Goal: Check status: Check status

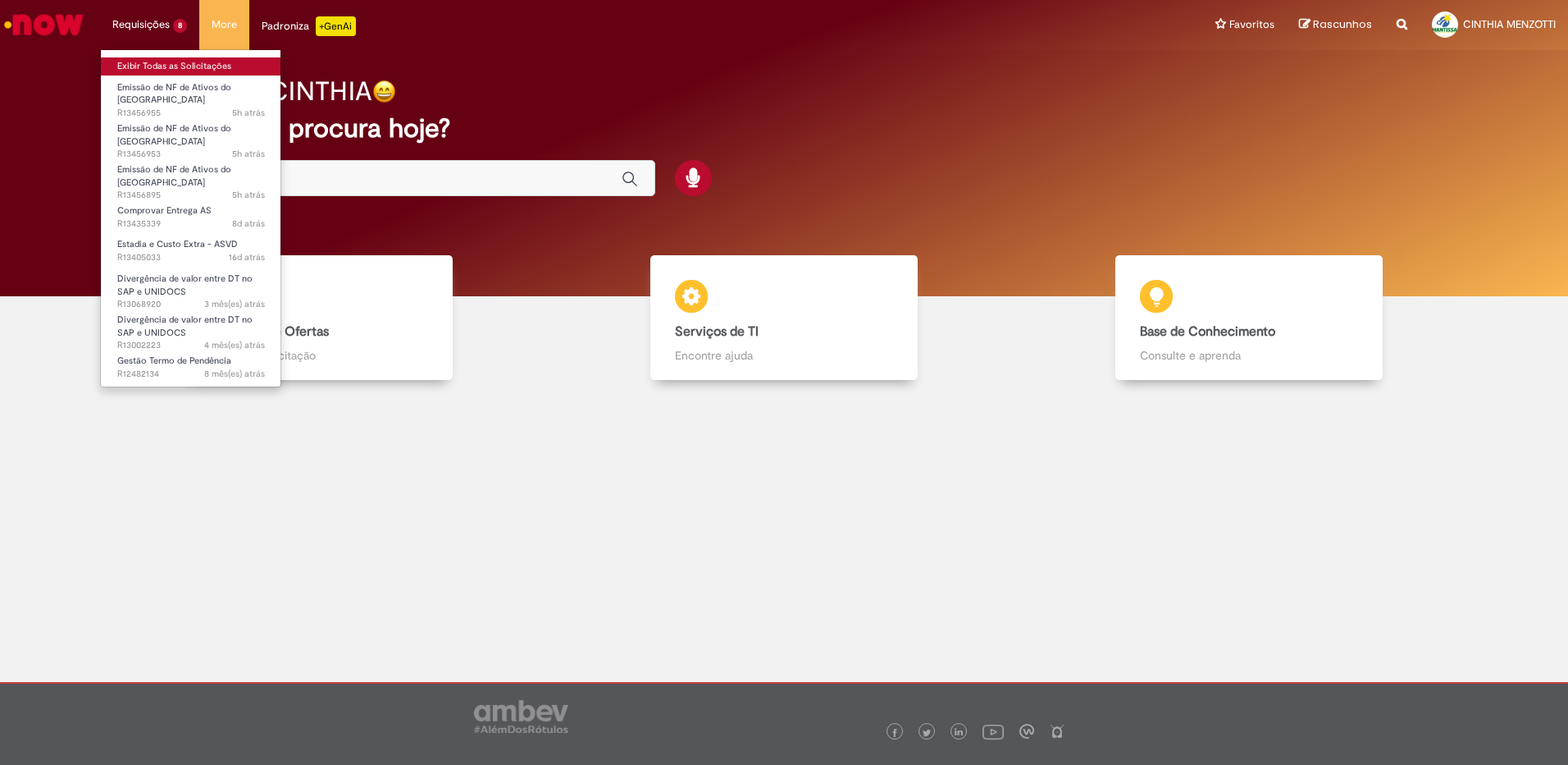
click at [135, 59] on link "Exibir Todas as Solicitações" at bounding box center [191, 66] width 181 height 18
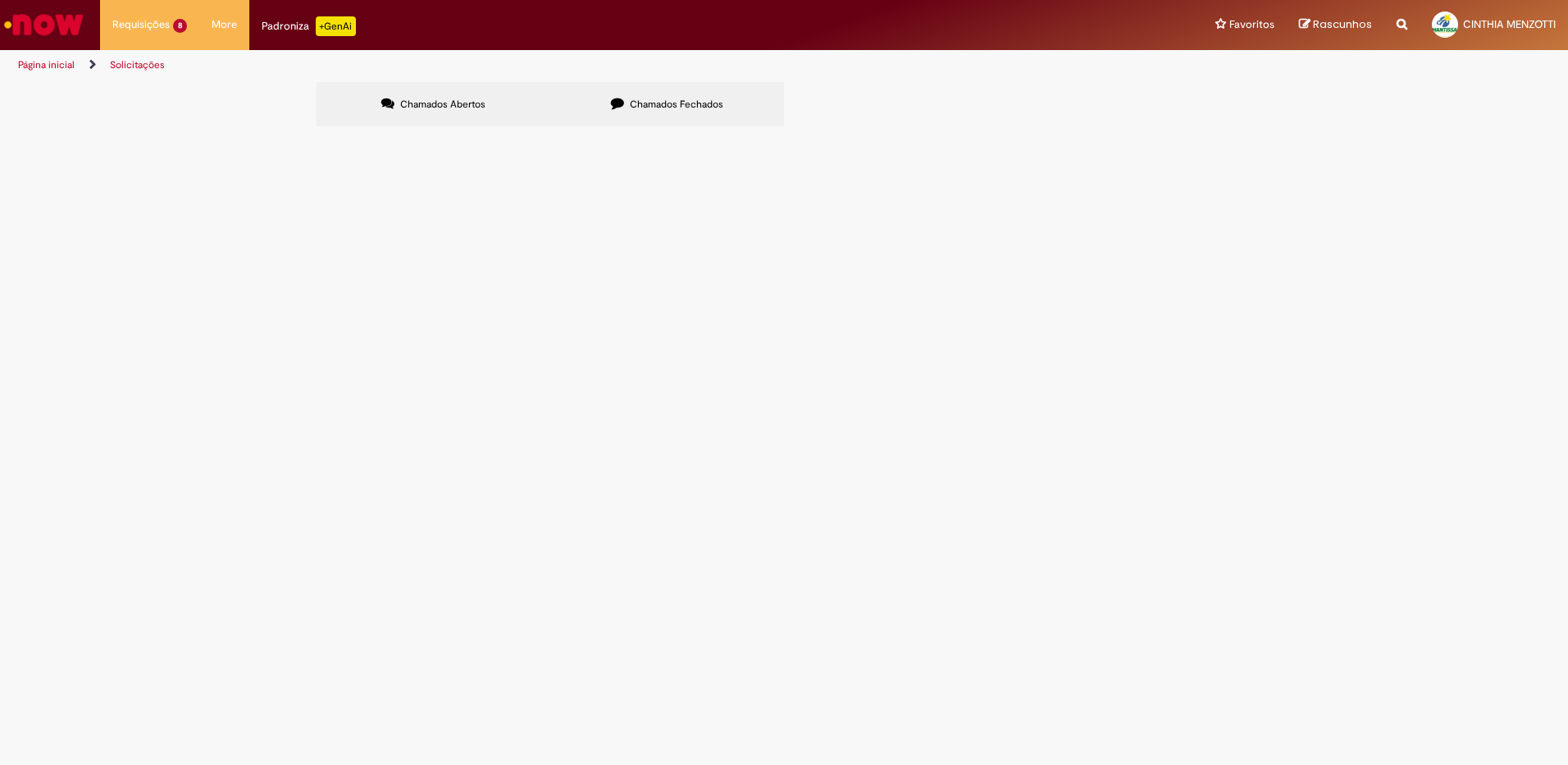
click at [639, 95] on label "Chamados Fechados" at bounding box center [667, 104] width 234 height 44
click at [0, 0] on span "6101984948" at bounding box center [0, 0] width 0 height 0
drag, startPoint x: 672, startPoint y: 261, endPoint x: 627, endPoint y: 257, distance: 45.2
click at [0, 0] on td "Emissão de NF de Ativos do [GEOGRAPHIC_DATA]" at bounding box center [0, 0] width 0 height 0
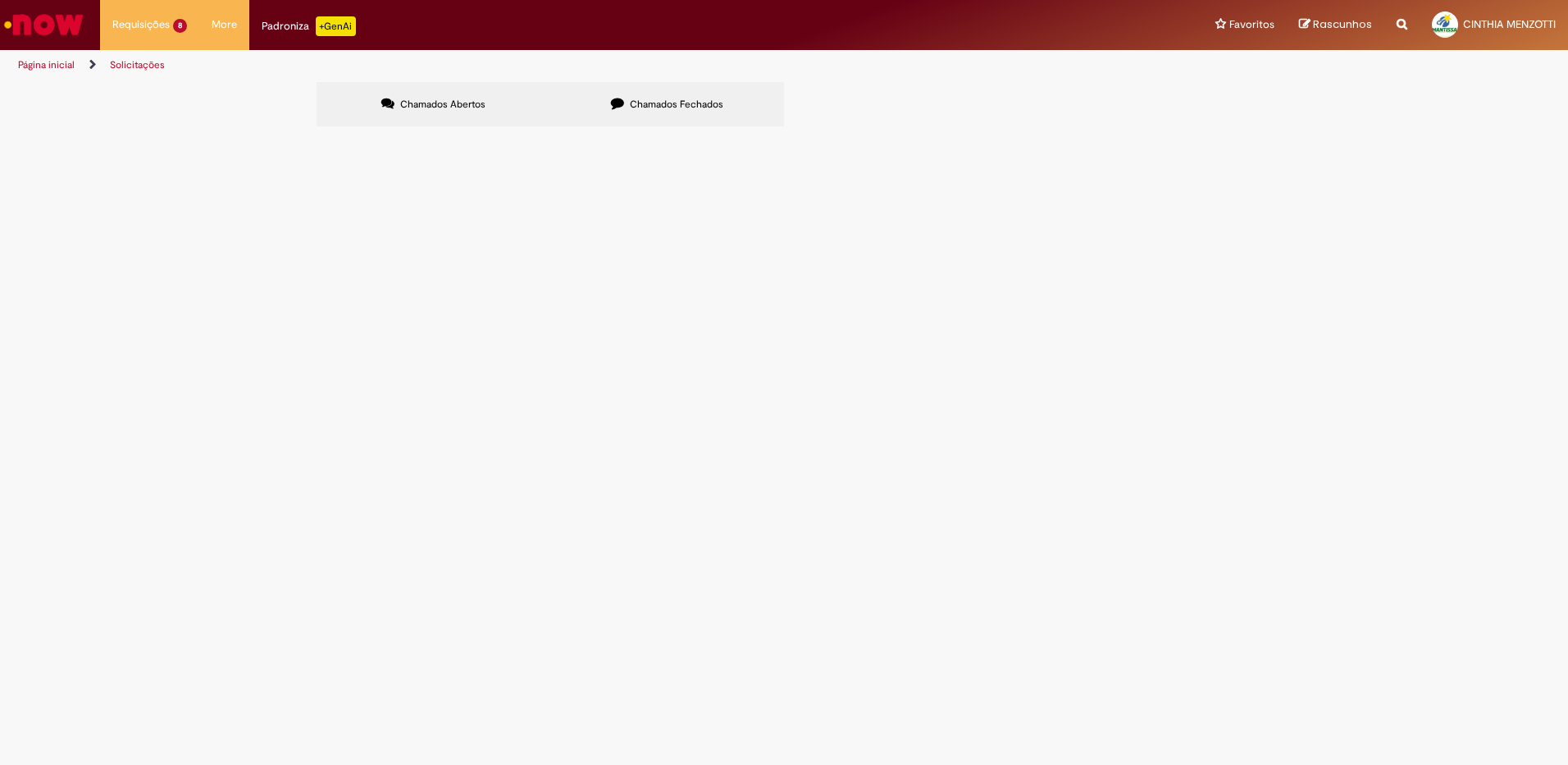
click at [0, 0] on span "Emissão de NF de Ativos do [GEOGRAPHIC_DATA]" at bounding box center [0, 0] width 0 height 0
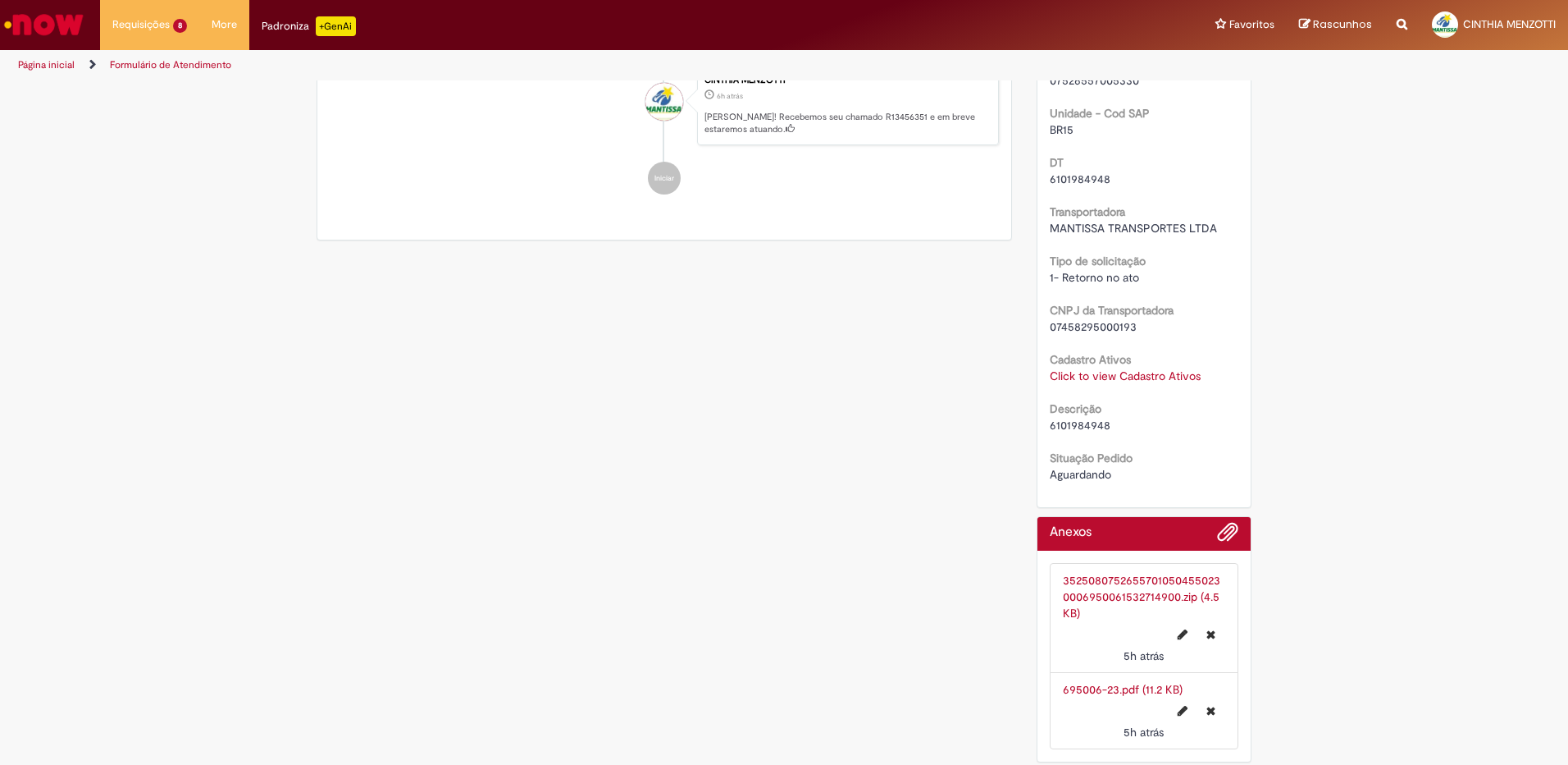
scroll to position [846, 0]
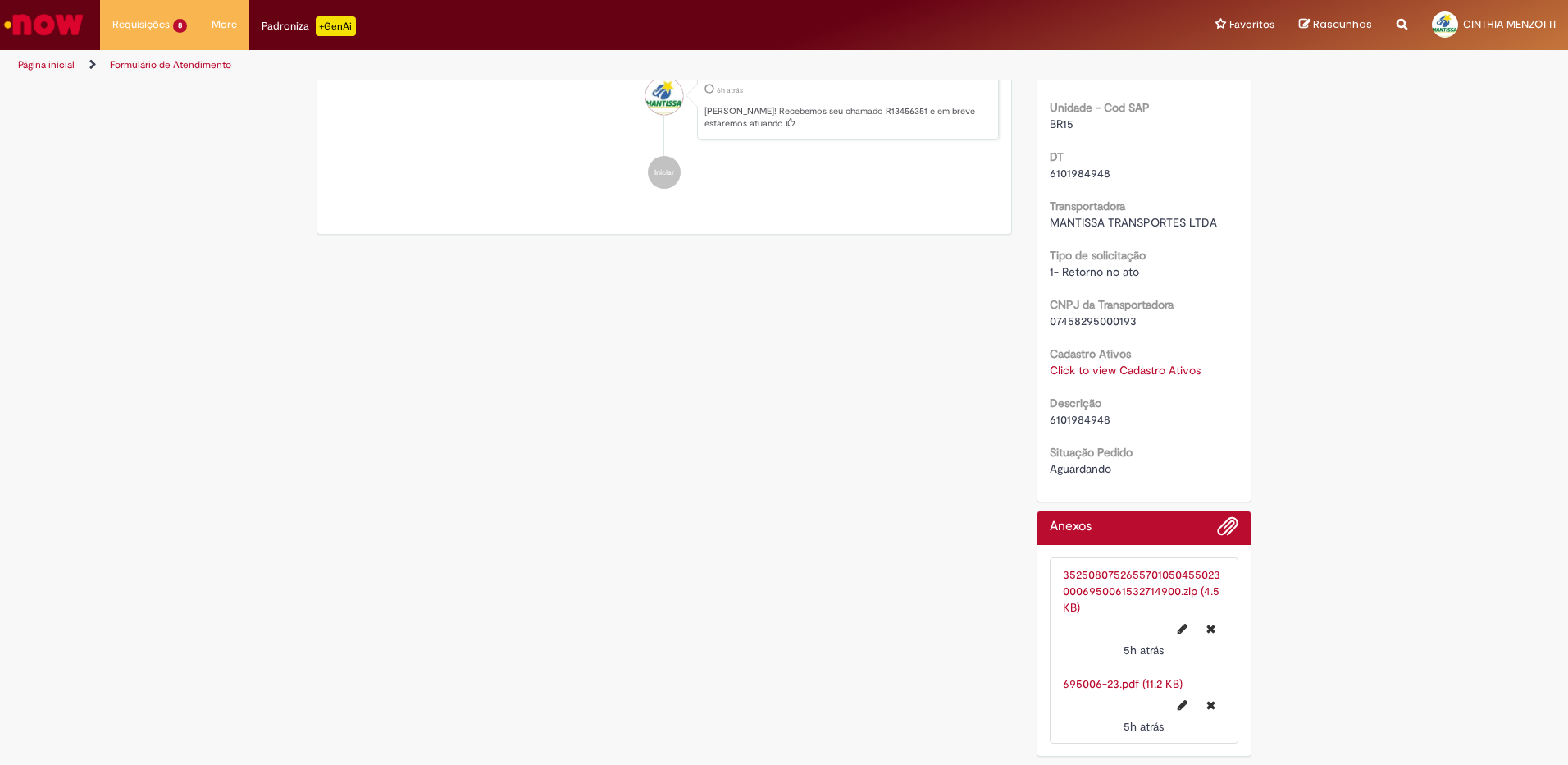
click at [1104, 584] on link "35250807526557010504550230006950061532714900.zip (4.5 KB)" at bounding box center [1141, 590] width 157 height 47
click at [1106, 683] on link "695006-23.pdf (11.2 KB)" at bounding box center [1123, 683] width 120 height 14
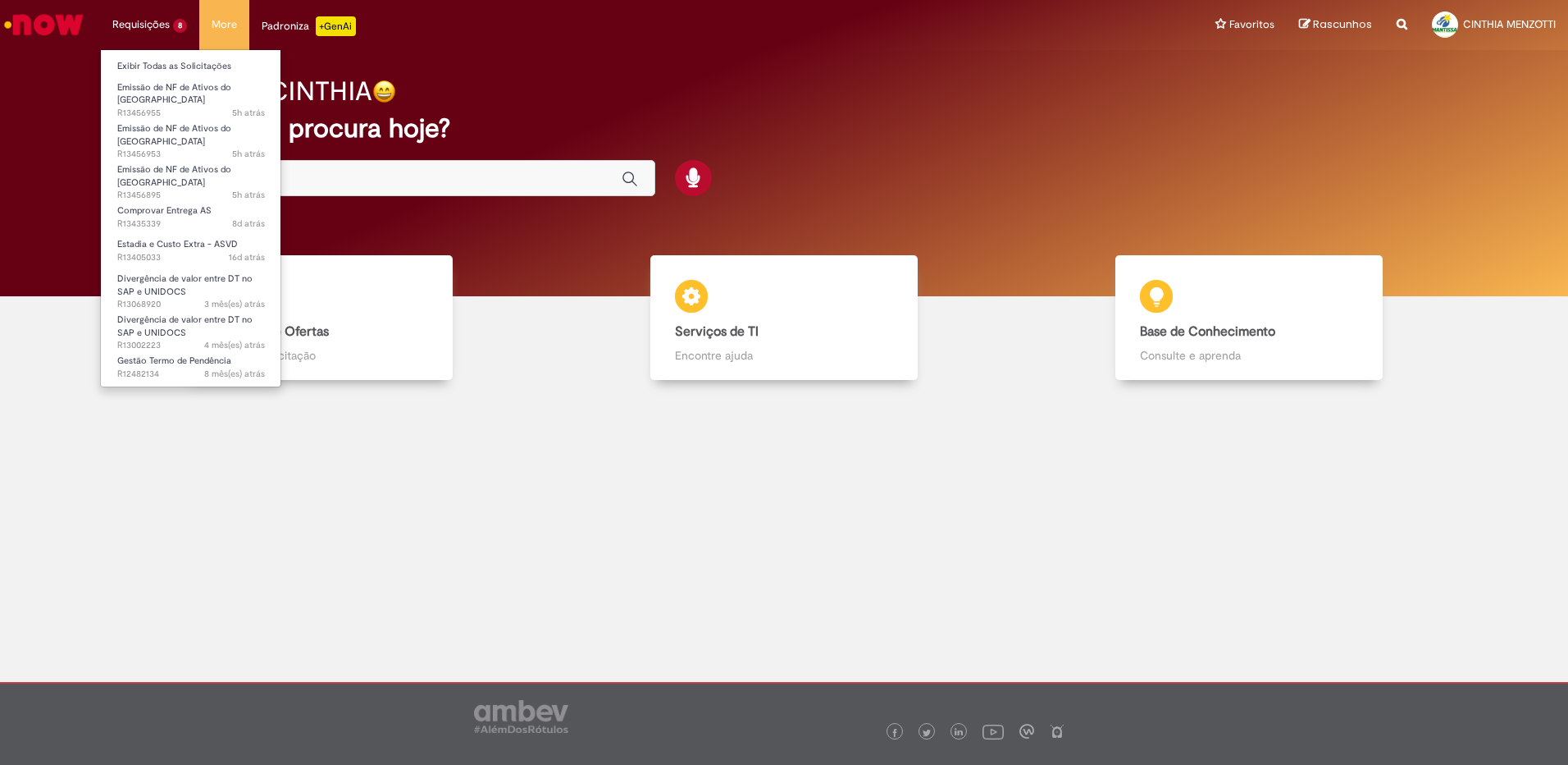
click at [137, 19] on li "Requisições 8 Exibir Todas as Solicitações Emissão de NF de Ativos do ASVD 5h a…" at bounding box center [150, 24] width 99 height 49
click at [135, 58] on link "Exibir Todas as Solicitações" at bounding box center [191, 66] width 181 height 18
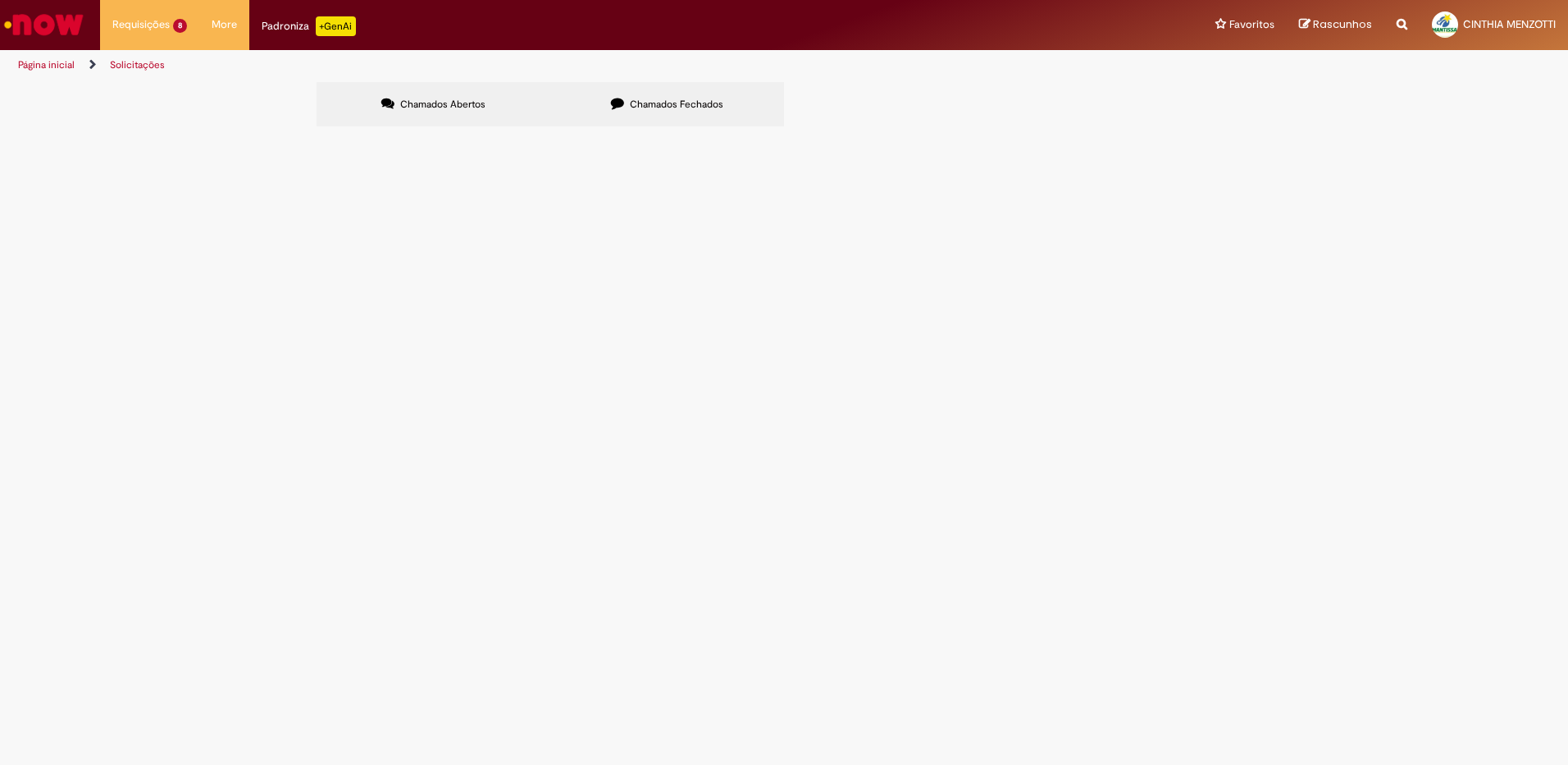
click at [662, 105] on span "Chamados Fechados" at bounding box center [677, 104] width 94 height 14
click at [0, 0] on span "6101984948" at bounding box center [0, 0] width 0 height 0
click at [0, 0] on span "Emissão de NF de Ativos do [GEOGRAPHIC_DATA]" at bounding box center [0, 0] width 0 height 0
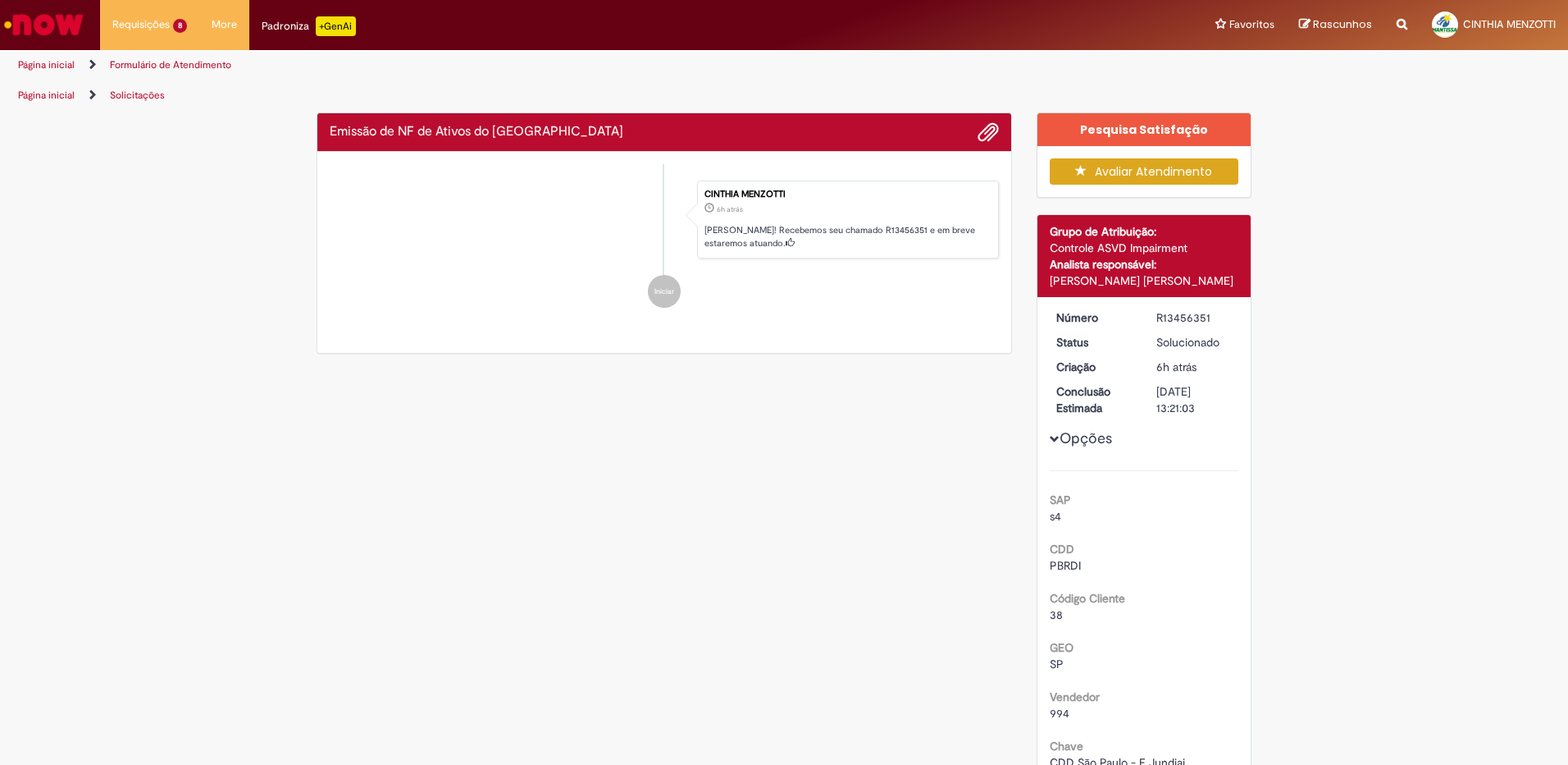
click at [537, 261] on div "Feedback" at bounding box center [784, 382] width 1568 height 765
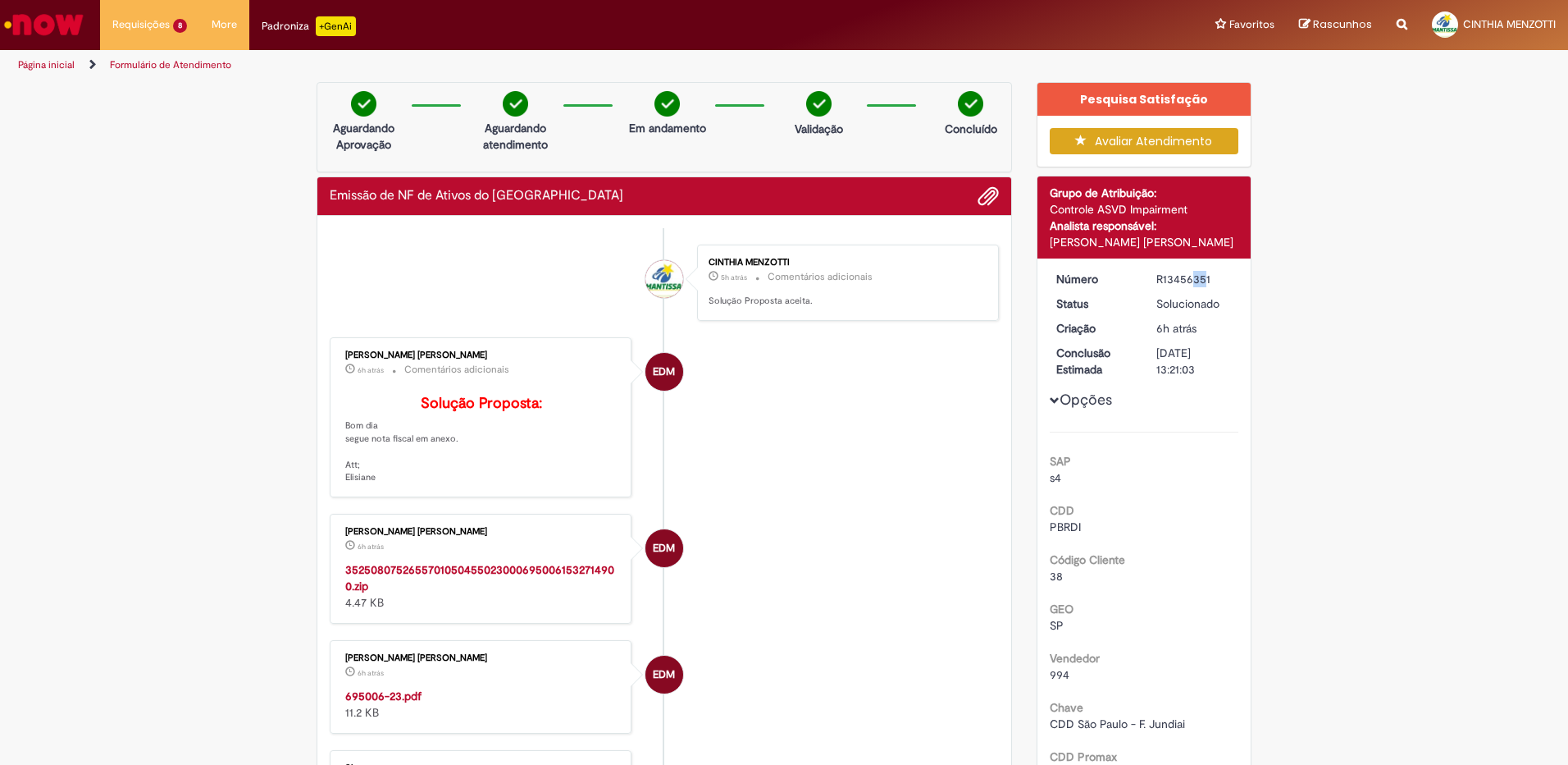
drag, startPoint x: 1148, startPoint y: 280, endPoint x: 1161, endPoint y: 280, distance: 13.0
click at [1161, 280] on dd "R13456351" at bounding box center [1194, 278] width 101 height 16
click at [1161, 280] on div "R13456351" at bounding box center [1194, 278] width 76 height 16
drag, startPoint x: 1154, startPoint y: 279, endPoint x: 1203, endPoint y: 285, distance: 49.4
click at [1203, 285] on div "R13456351" at bounding box center [1194, 278] width 76 height 16
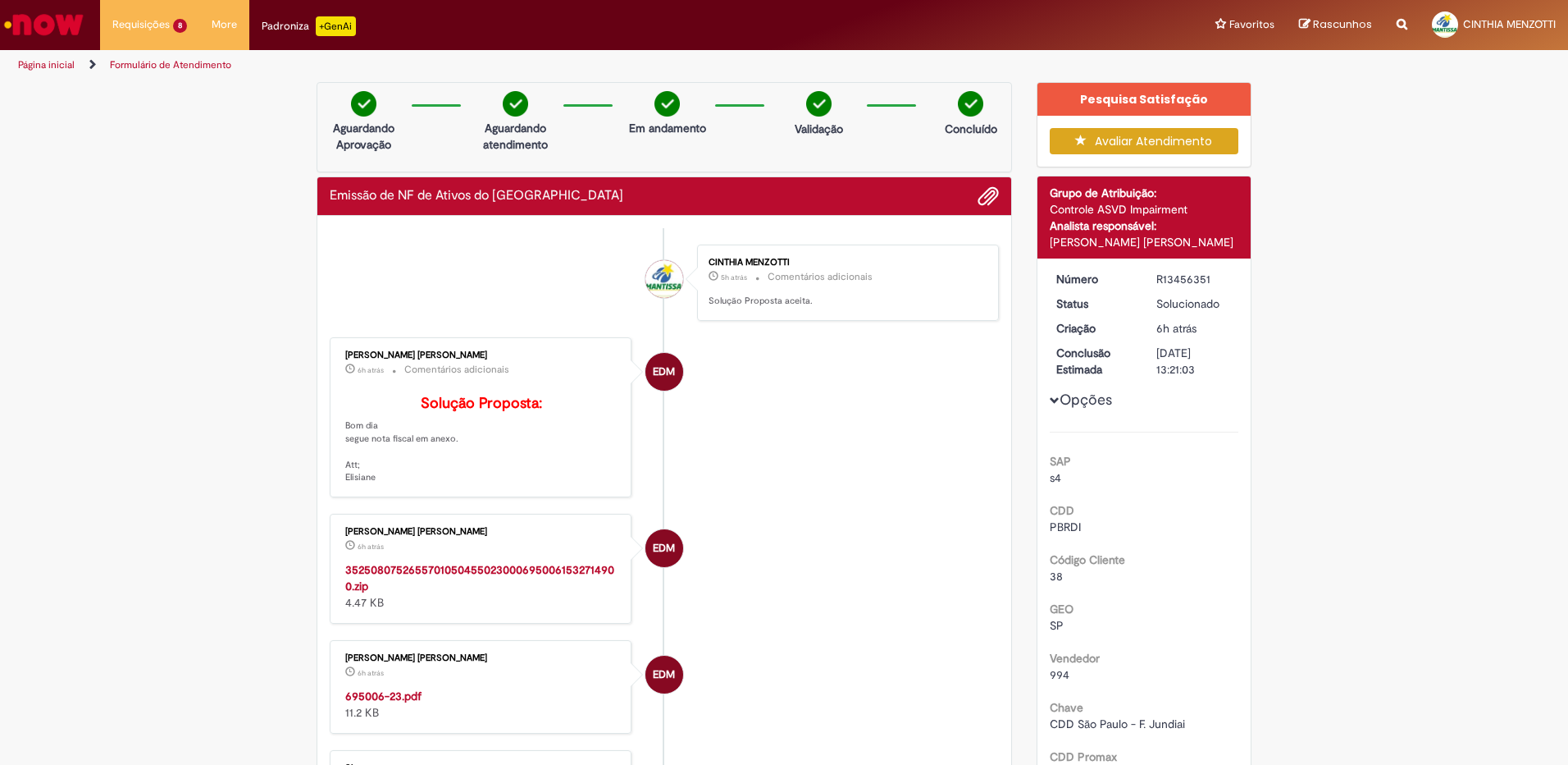
copy div "R13456351"
